Goal: Task Accomplishment & Management: Use online tool/utility

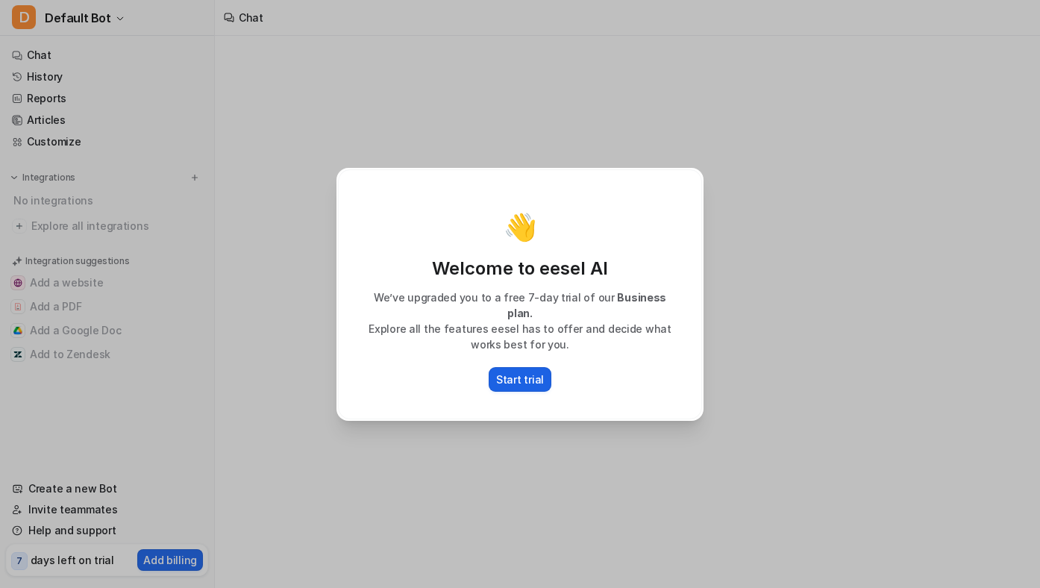
click at [526, 371] on p "Start trial" at bounding box center [520, 379] width 48 height 16
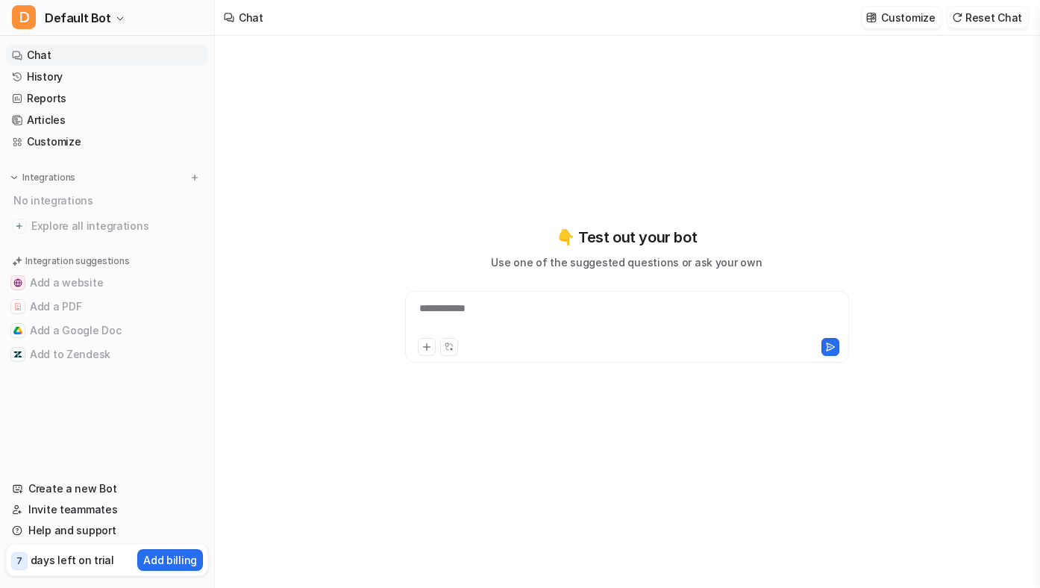
type textarea "**********"
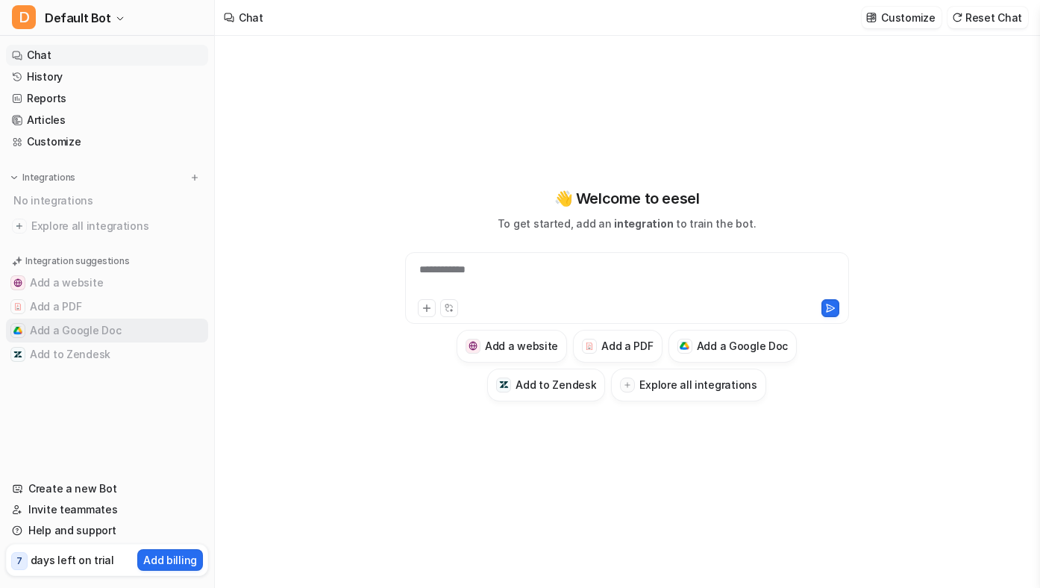
click at [97, 336] on button "Add a Google Doc" at bounding box center [107, 331] width 202 height 24
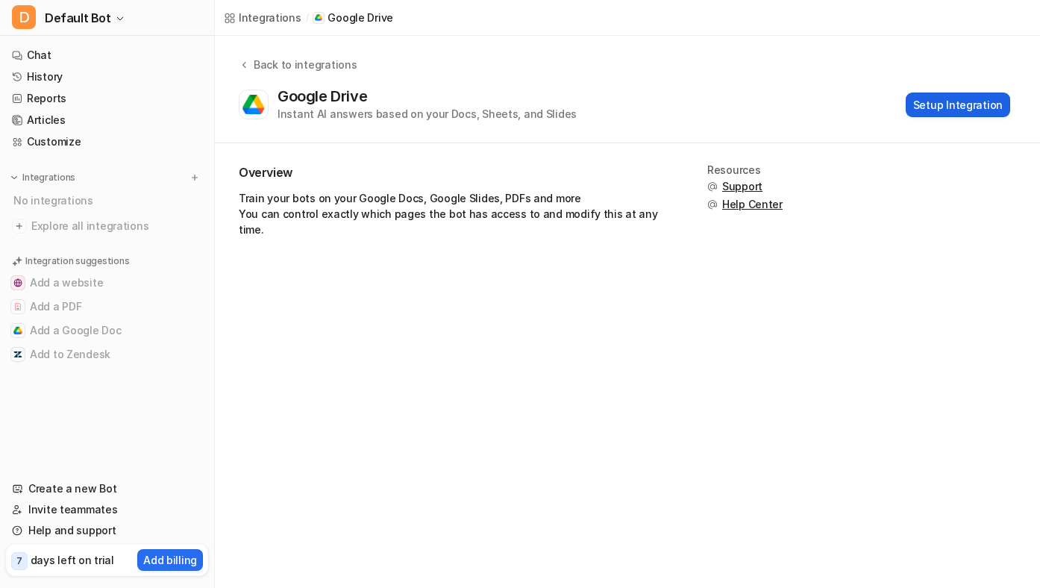
click at [946, 106] on button "Setup Integration" at bounding box center [958, 104] width 104 height 25
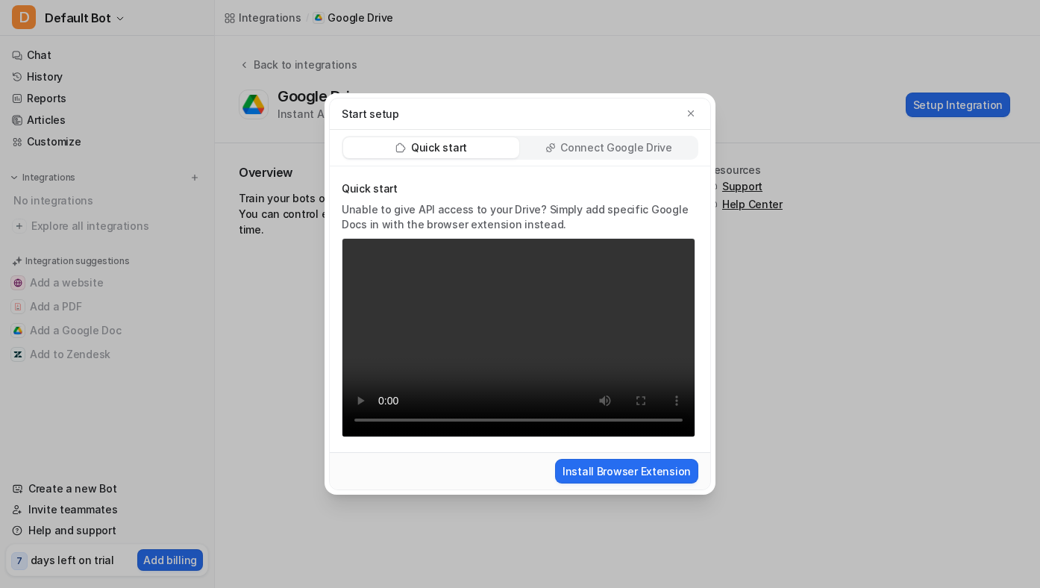
click at [578, 146] on p "Connect Google Drive" at bounding box center [615, 147] width 111 height 15
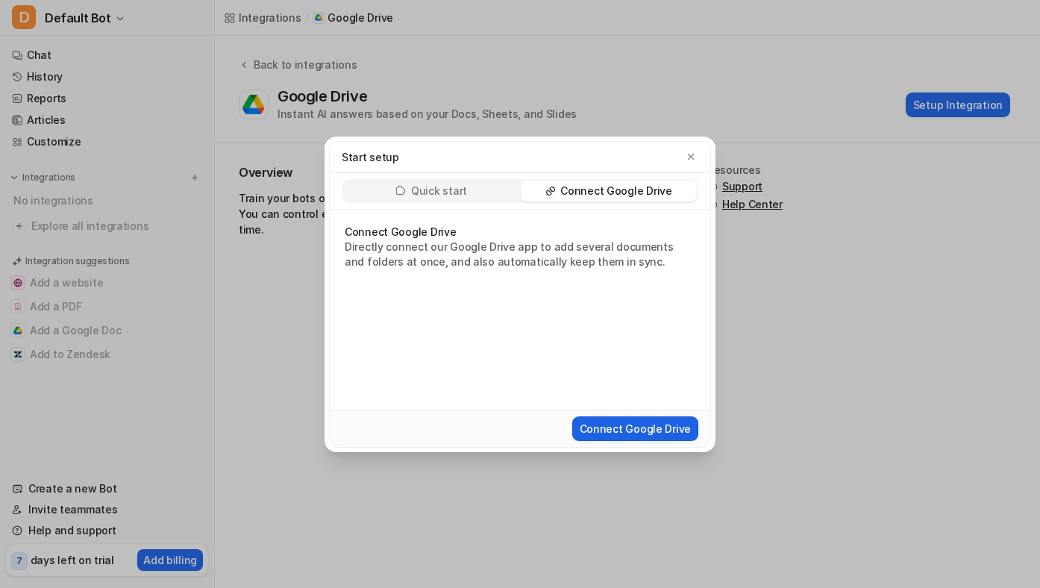
click at [600, 421] on button "Connect Google Drive" at bounding box center [635, 428] width 126 height 25
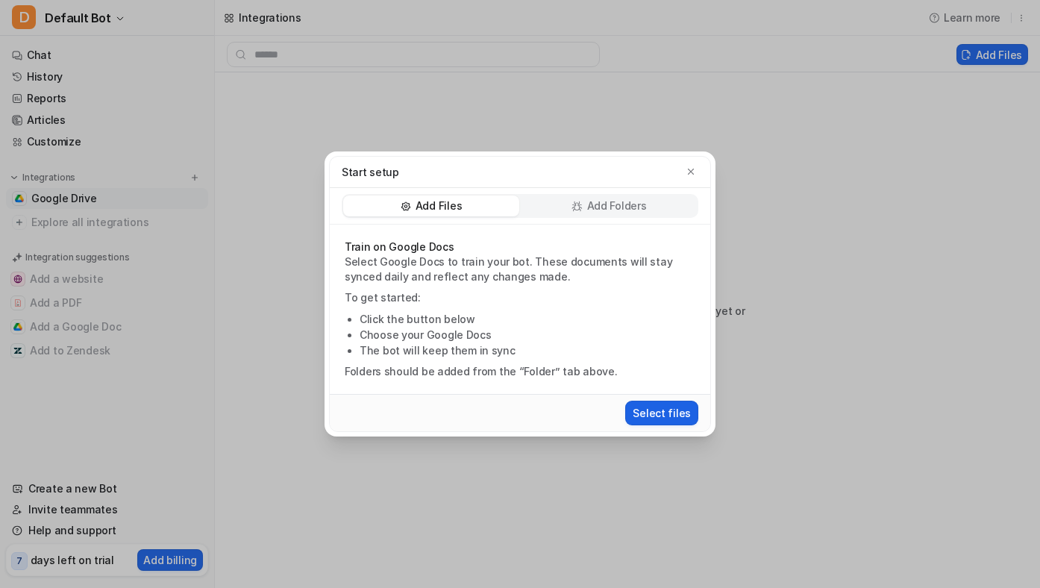
click at [654, 418] on button "Select files" at bounding box center [661, 413] width 73 height 25
click at [580, 201] on icon at bounding box center [576, 206] width 11 height 11
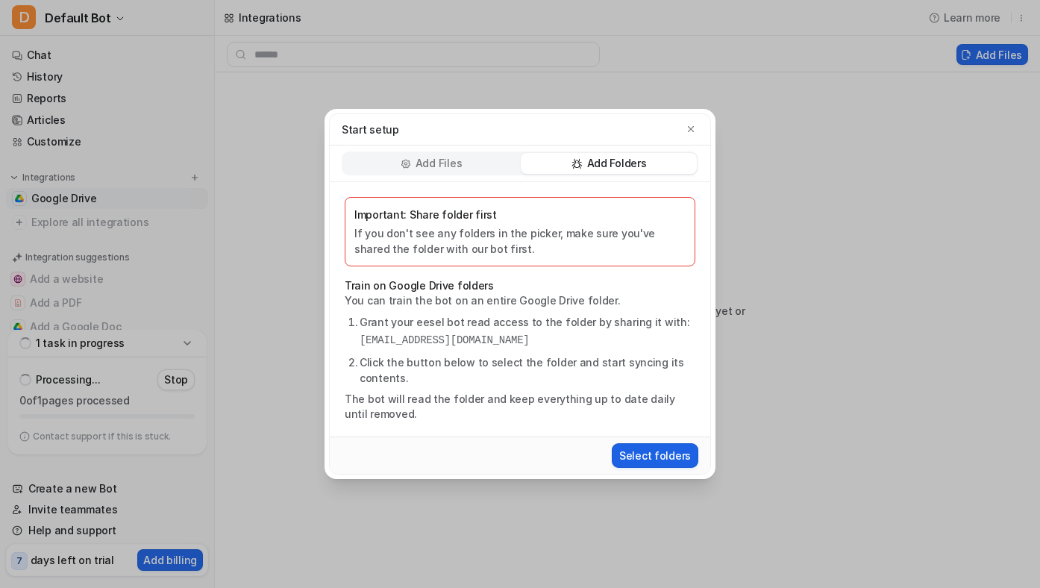
click at [647, 460] on button "Select folders" at bounding box center [655, 455] width 87 height 25
click at [481, 165] on div "Add Files" at bounding box center [431, 163] width 176 height 21
